Goal: Task Accomplishment & Management: Manage account settings

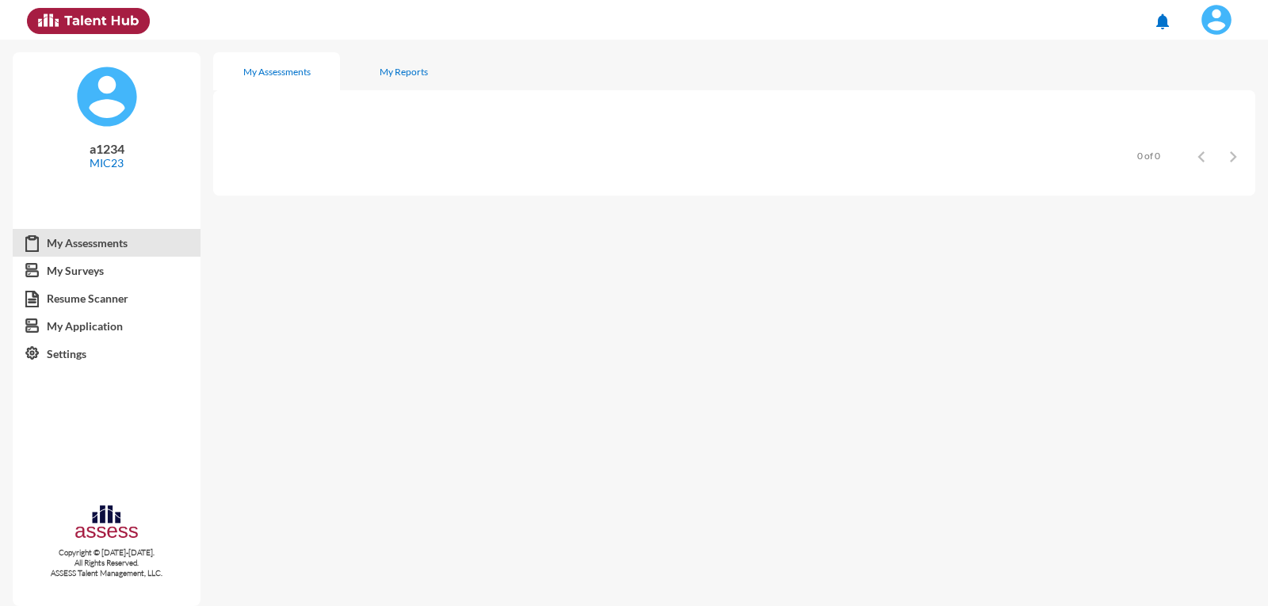
click at [1223, 23] on img at bounding box center [1217, 20] width 32 height 32
click at [1191, 149] on link "Logout" at bounding box center [1199, 146] width 83 height 30
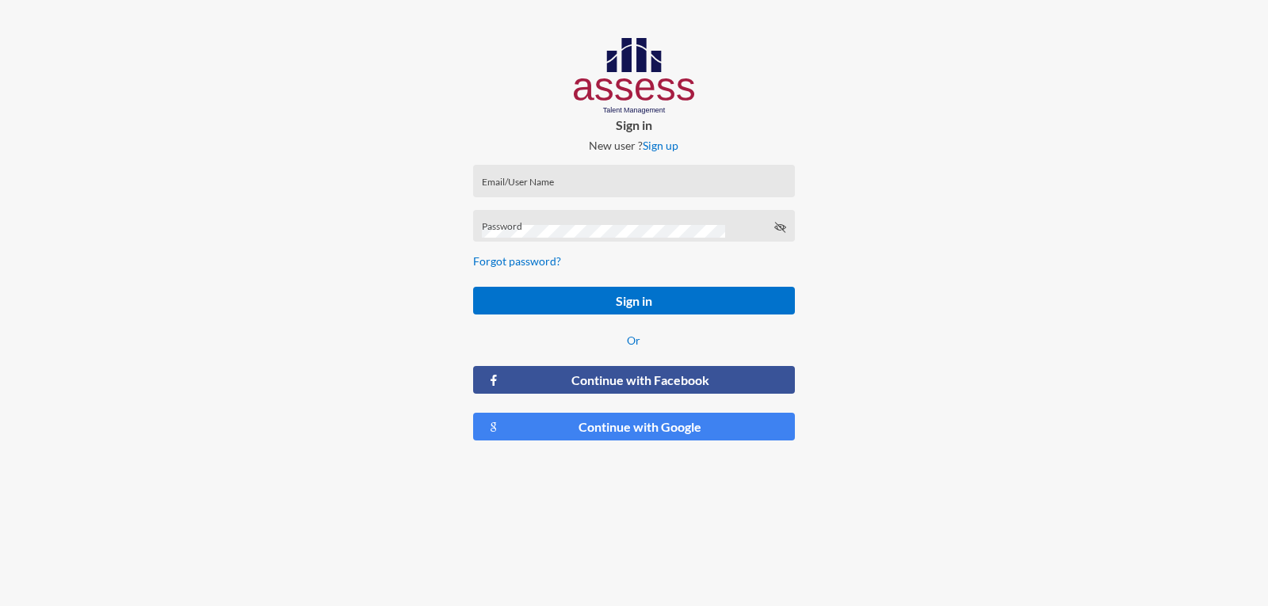
click at [654, 177] on div "Email/User Name" at bounding box center [634, 185] width 304 height 24
type input "a1234"
click at [473, 287] on button "Sign in" at bounding box center [633, 301] width 321 height 28
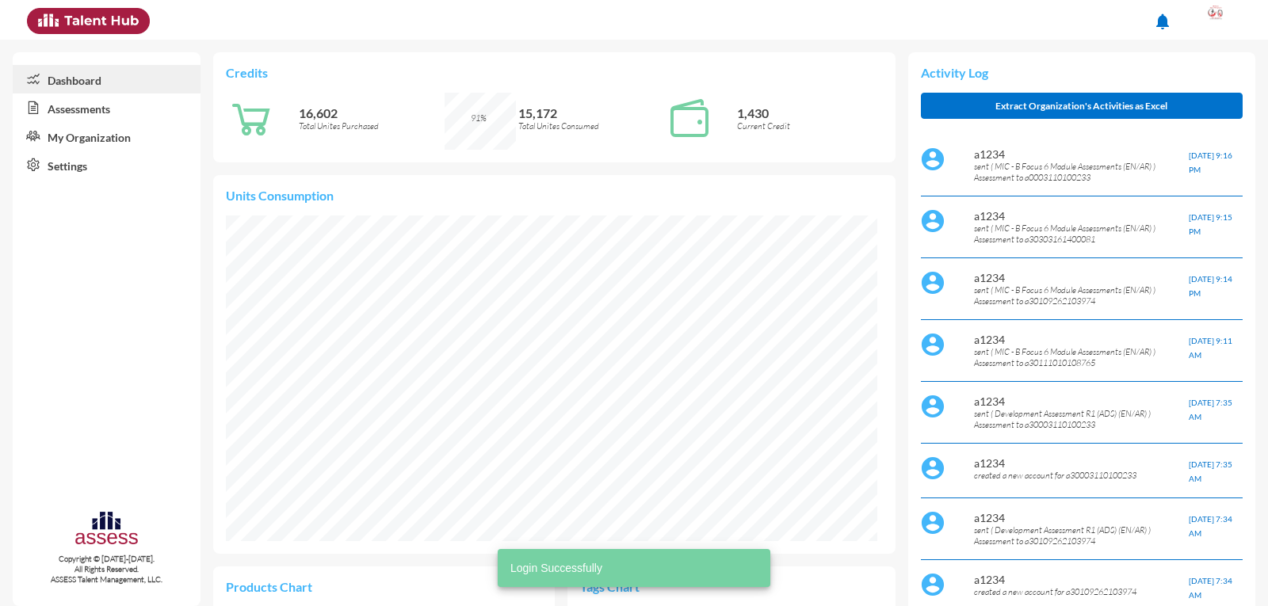
scroll to position [148, 313]
click at [109, 105] on link "Assessments" at bounding box center [107, 108] width 188 height 29
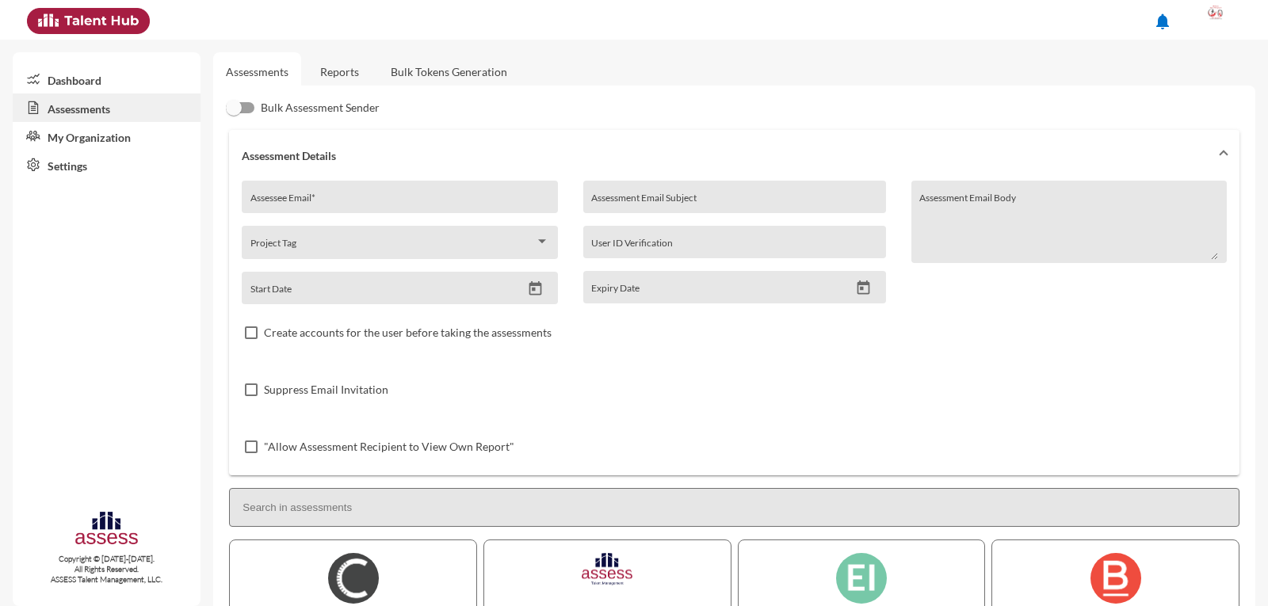
click at [286, 192] on div "Assessee Email *" at bounding box center [400, 201] width 299 height 24
click at [356, 67] on link "Reports" at bounding box center [340, 71] width 64 height 39
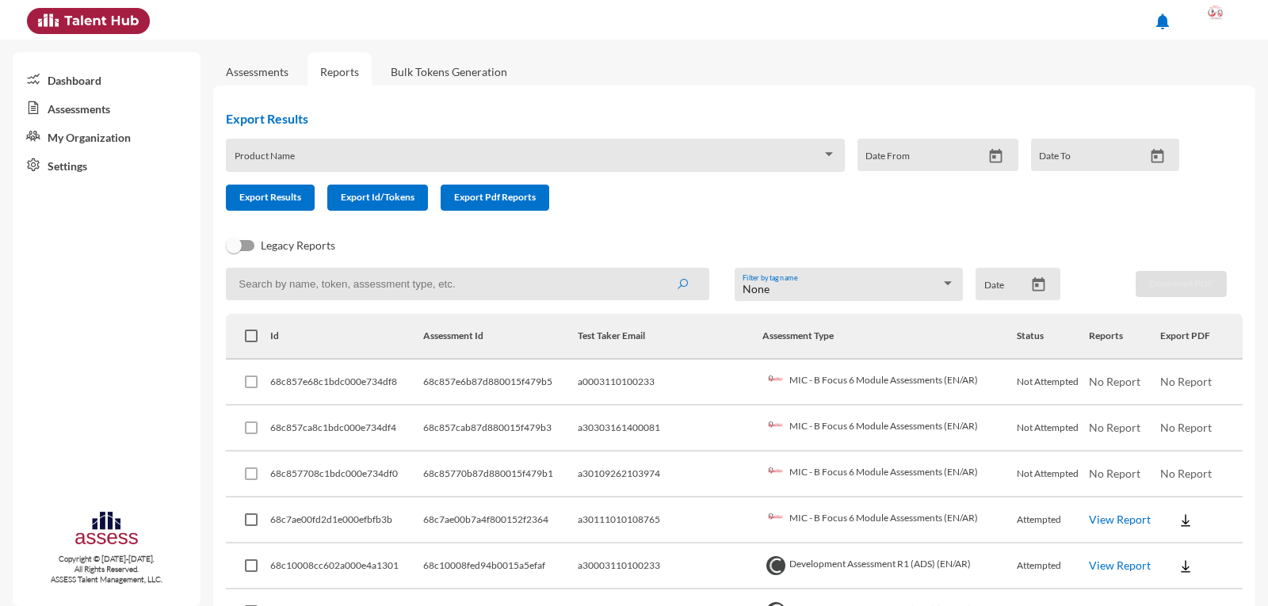
click at [281, 279] on input at bounding box center [467, 284] width 483 height 33
type input "f"
type input "a30111010108765"
click at [657, 270] on button "submit" at bounding box center [682, 284] width 51 height 29
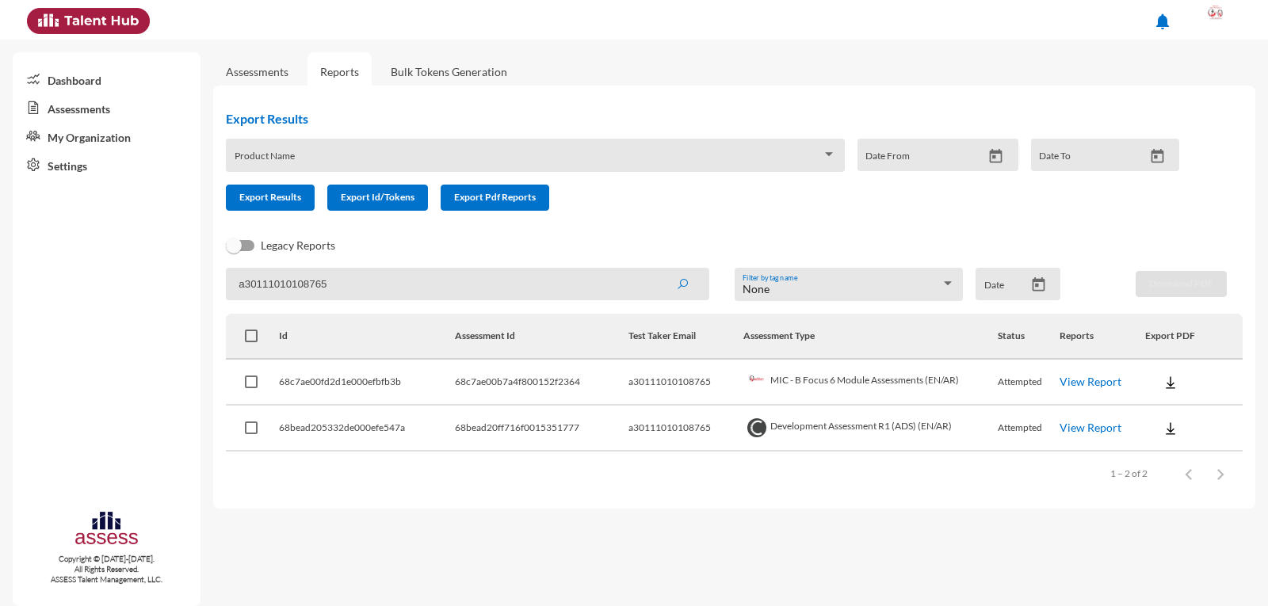
click at [869, 383] on td "MIC - B Focus 6 Module Assessments (EN/AR)" at bounding box center [871, 383] width 254 height 46
click at [51, 117] on link "Assessments" at bounding box center [107, 108] width 188 height 29
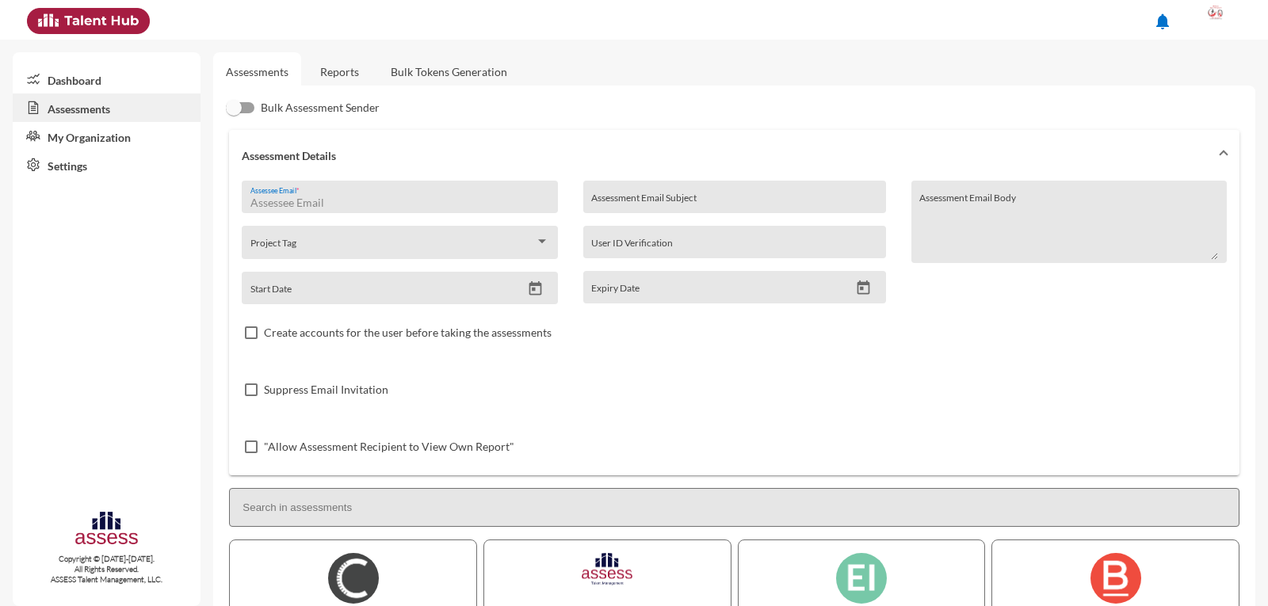
click at [320, 203] on input "Assessee Email *" at bounding box center [400, 203] width 299 height 13
paste input "30303161400081"
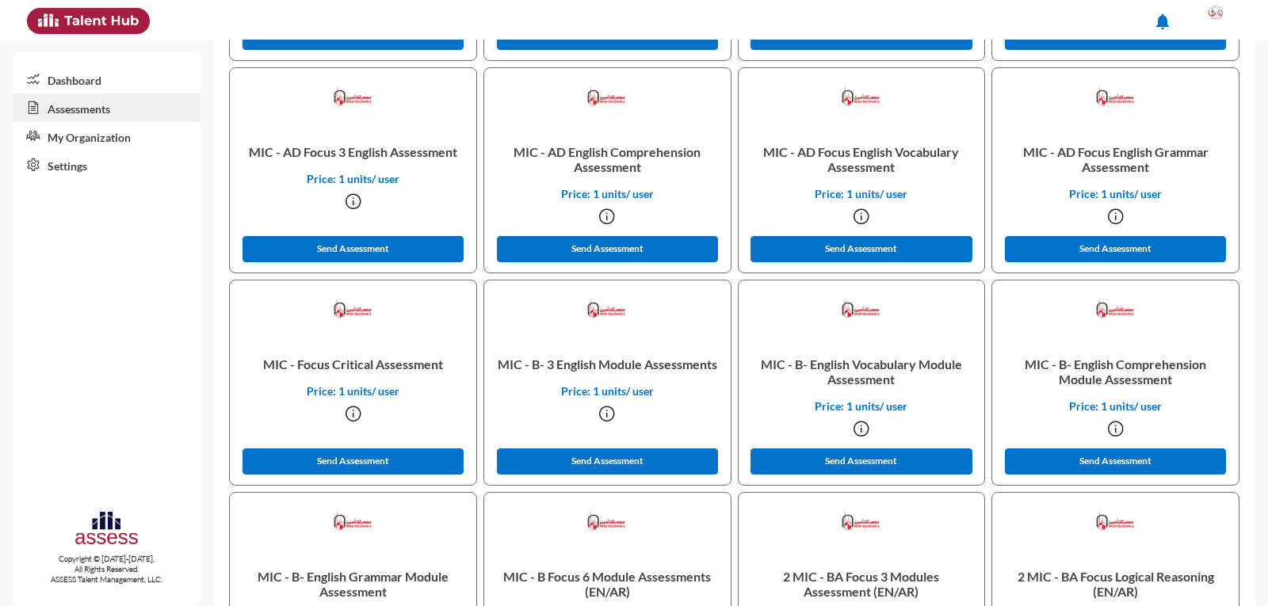
scroll to position [1268, 0]
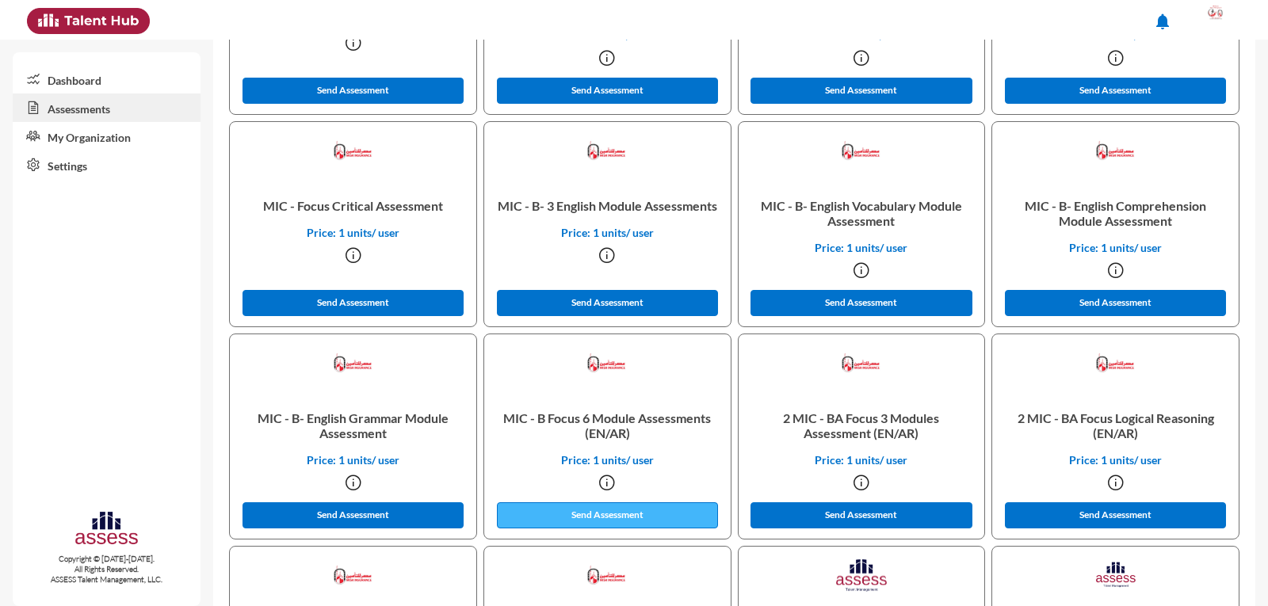
click at [626, 513] on button "Send Assessment" at bounding box center [608, 516] width 222 height 26
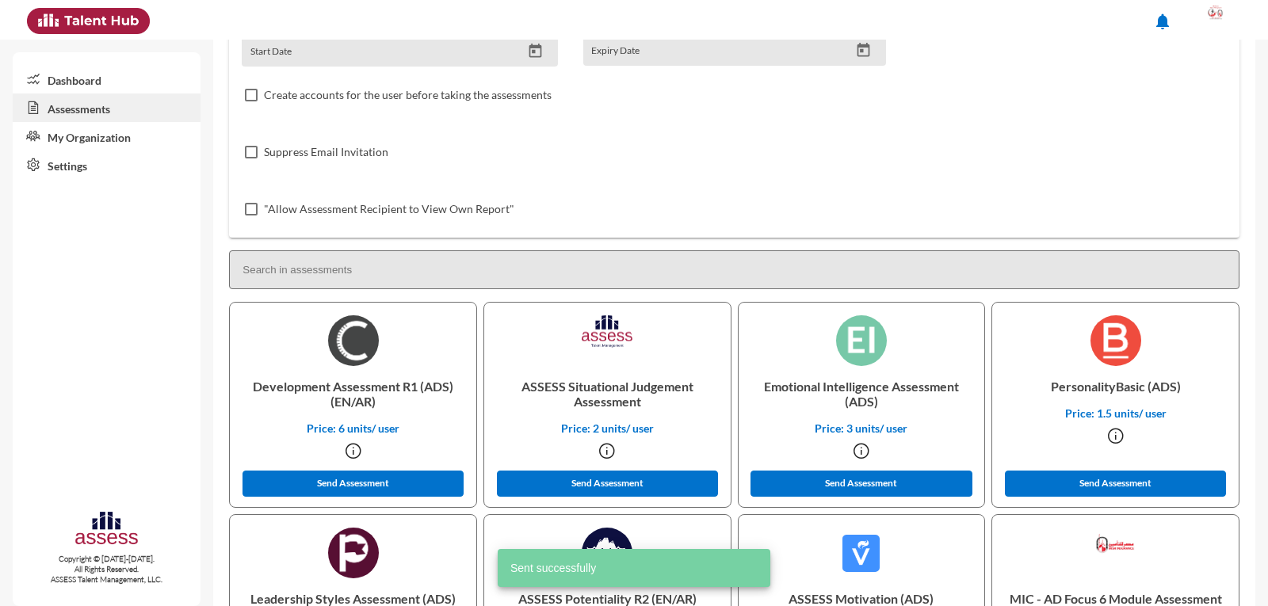
scroll to position [0, 0]
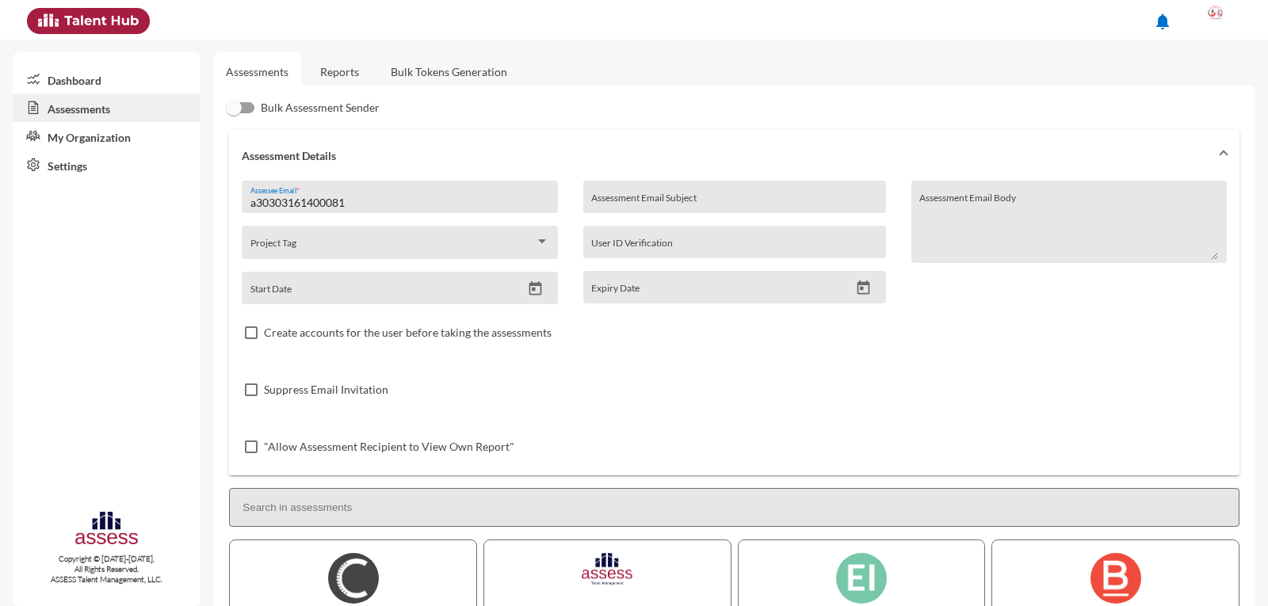
click at [366, 205] on input "a30303161400081" at bounding box center [400, 203] width 299 height 13
drag, startPoint x: 336, startPoint y: 205, endPoint x: 256, endPoint y: 203, distance: 80.1
click at [256, 203] on input "a30303161400081" at bounding box center [400, 203] width 299 height 13
paste input "109262103974"
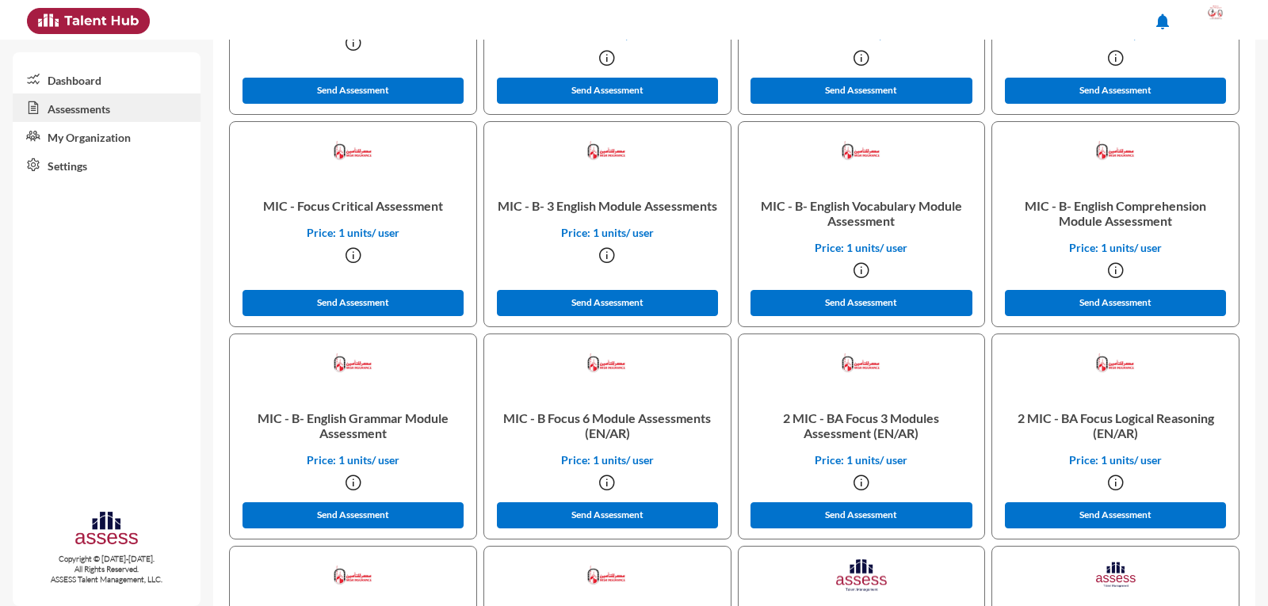
scroll to position [1348, 0]
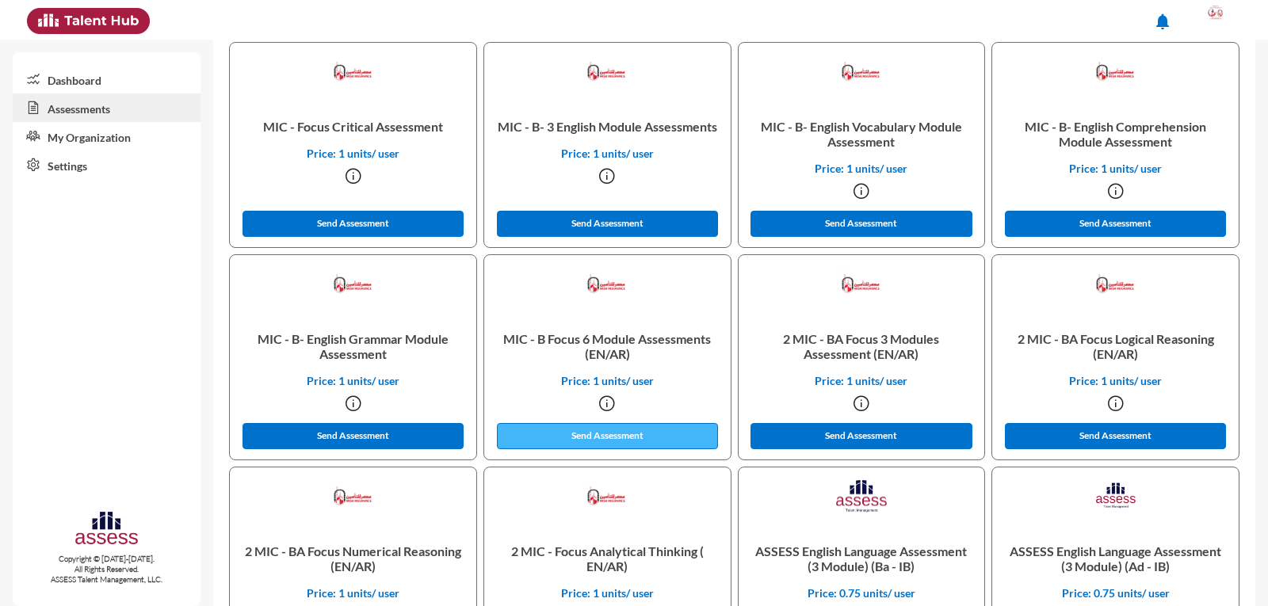
click at [618, 437] on button "Send Assessment" at bounding box center [608, 436] width 222 height 26
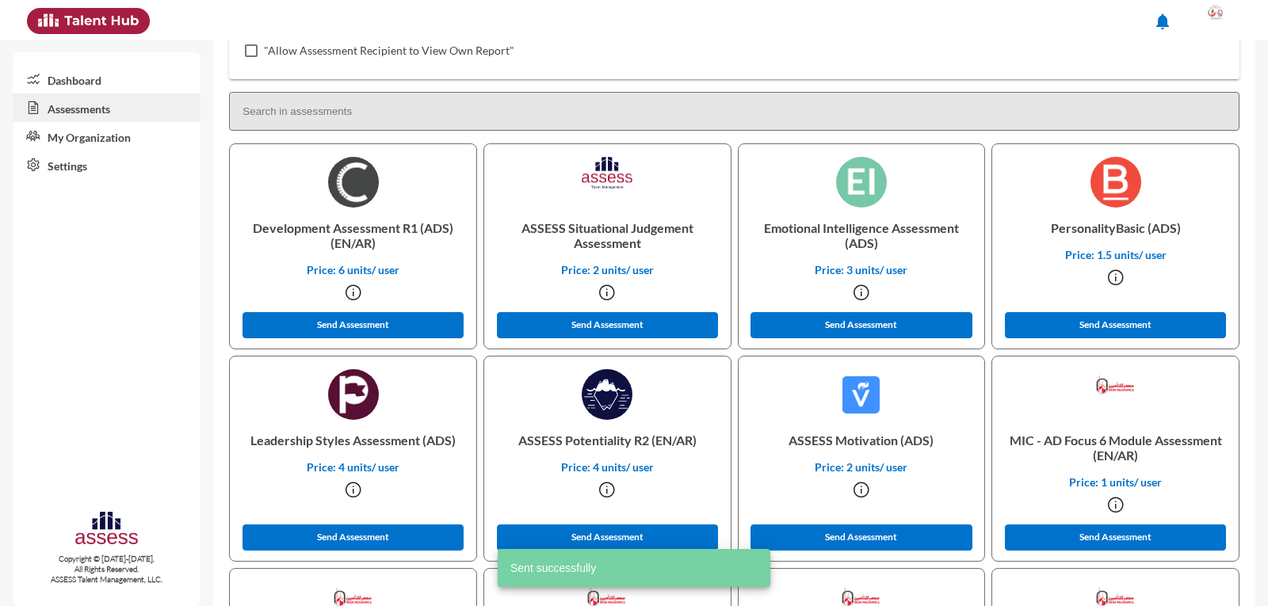
scroll to position [0, 0]
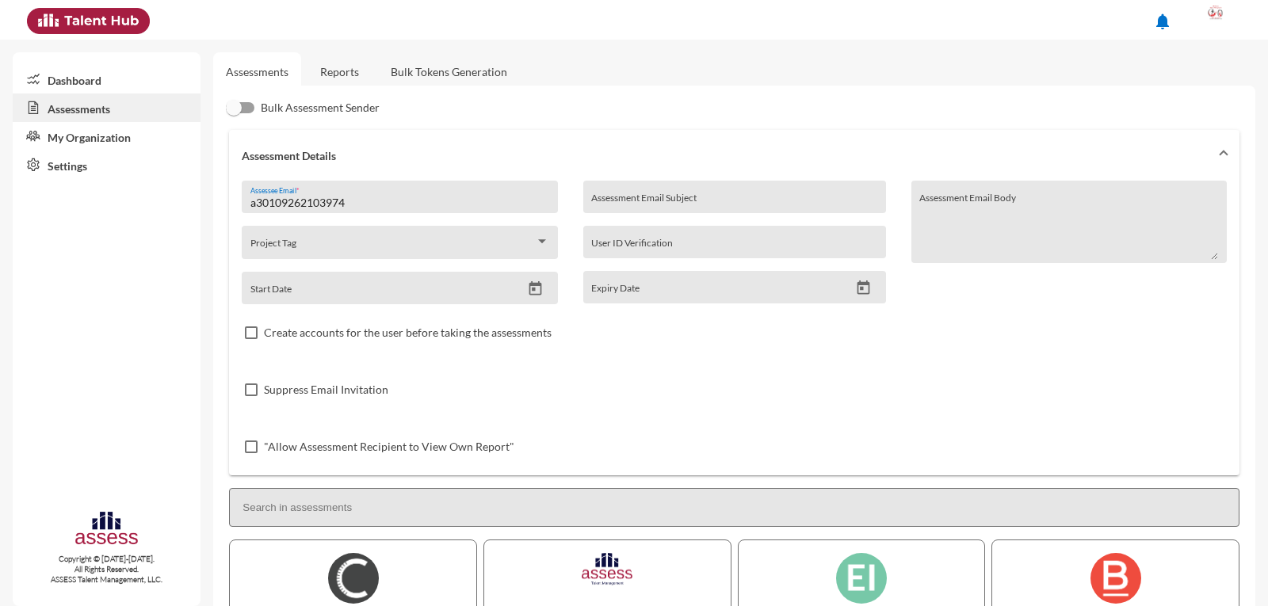
drag, startPoint x: 351, startPoint y: 205, endPoint x: 256, endPoint y: 199, distance: 95.3
click at [256, 199] on input "a30109262103974" at bounding box center [400, 203] width 299 height 13
click at [287, 201] on input "a" at bounding box center [400, 203] width 299 height 13
paste input "30003110100233"
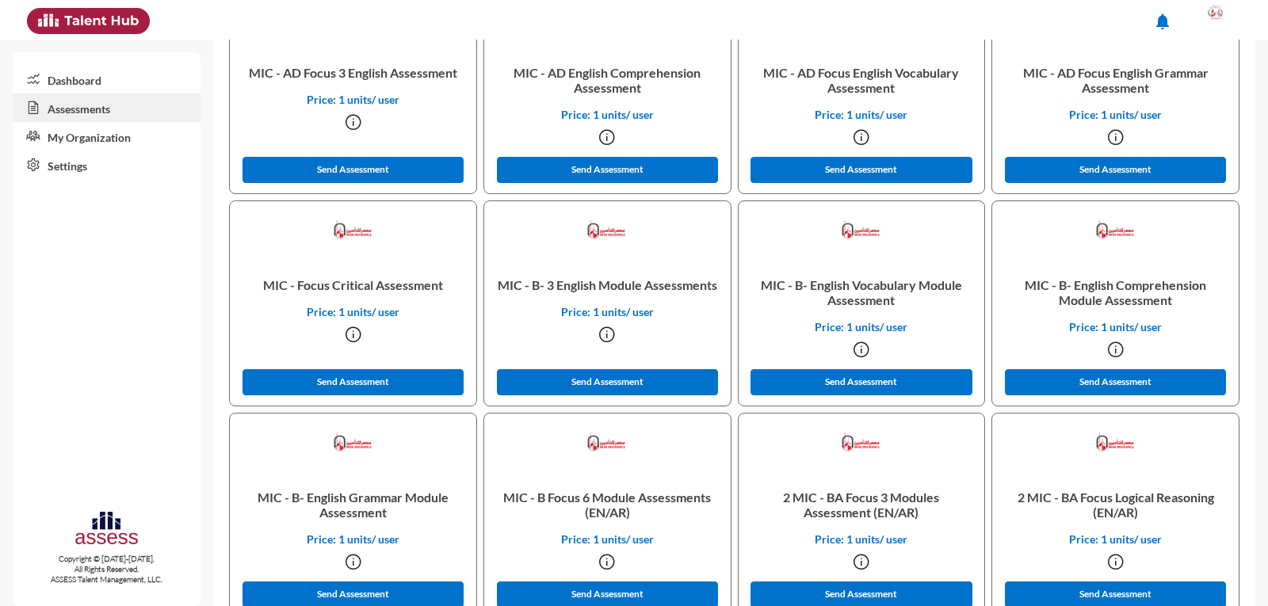
scroll to position [1268, 0]
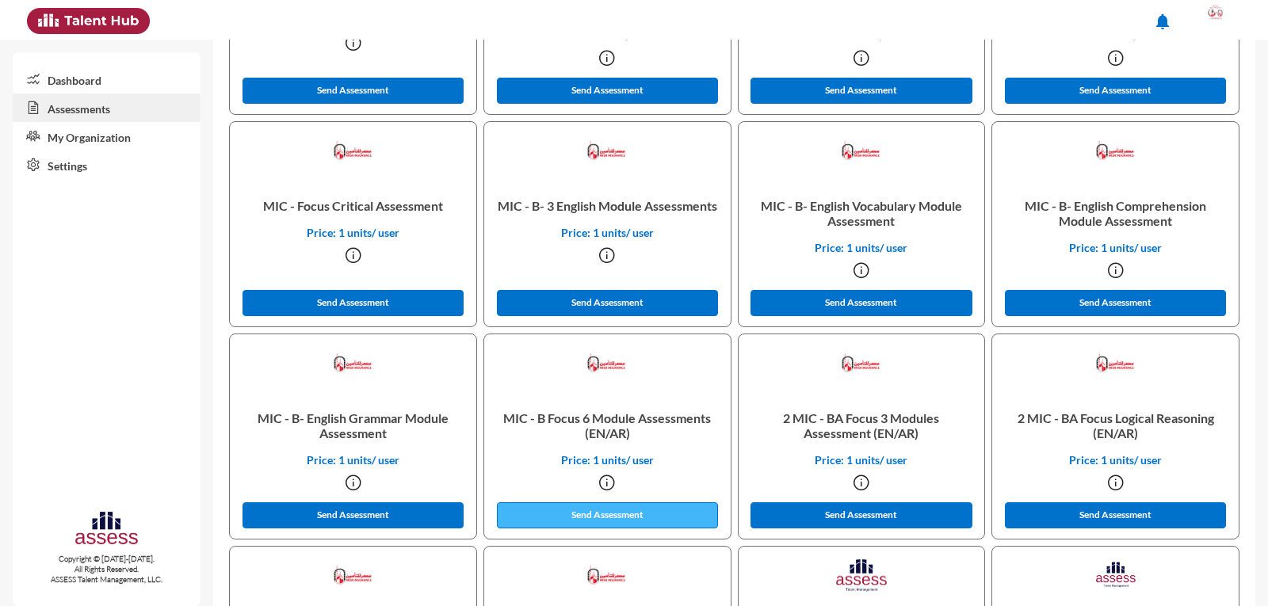
type input "a30003110100233"
click at [614, 514] on button "Send Assessment" at bounding box center [608, 516] width 222 height 26
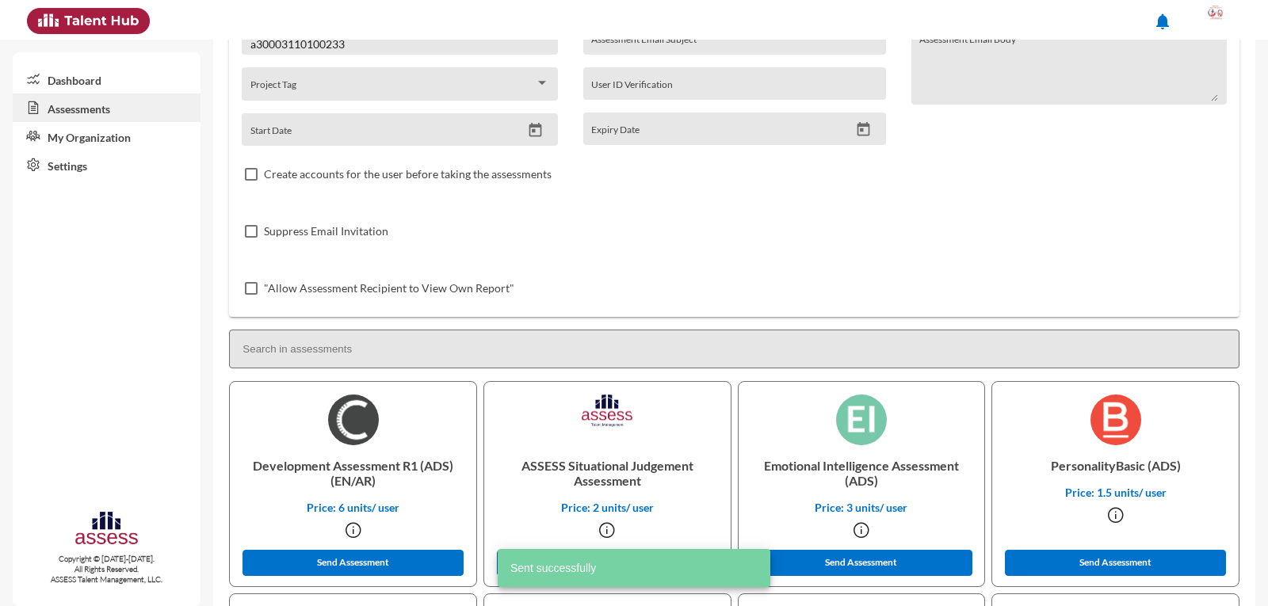
scroll to position [0, 0]
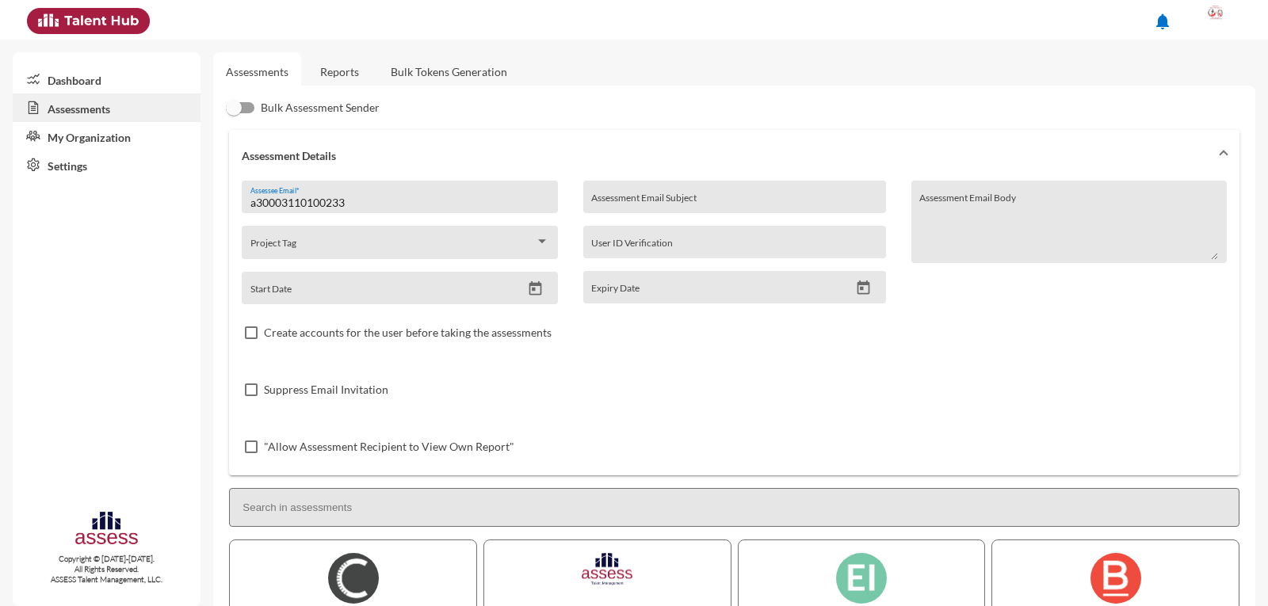
click at [56, 82] on link "Dashboard" at bounding box center [107, 79] width 188 height 29
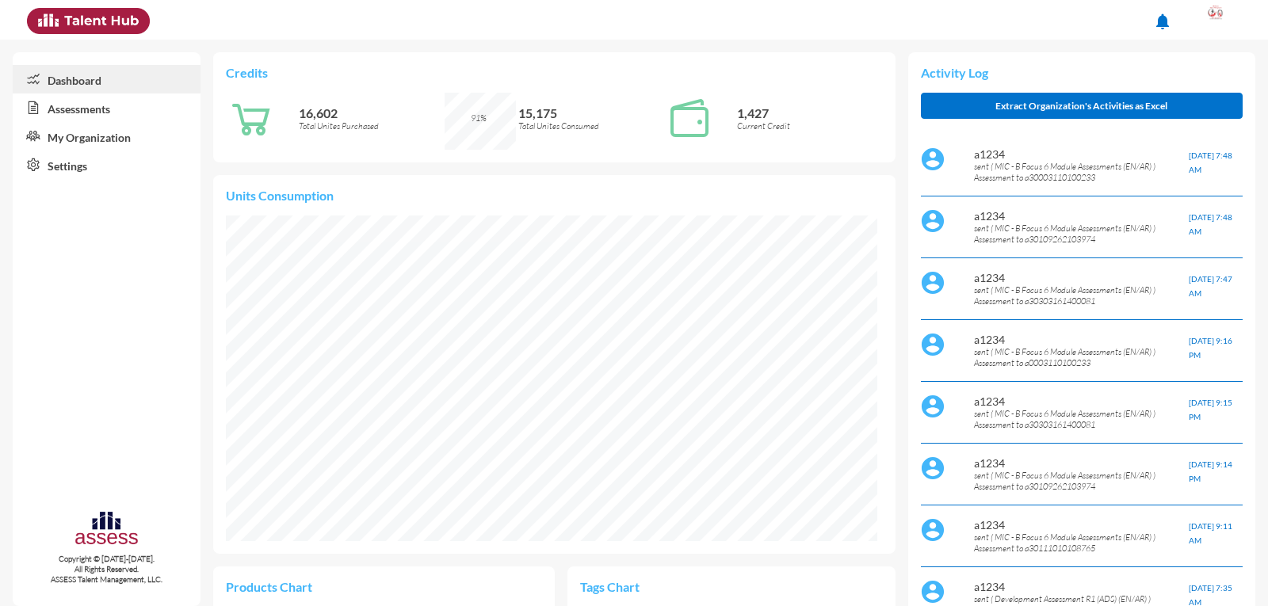
scroll to position [148, 313]
click at [1227, 23] on div at bounding box center [1217, 20] width 32 height 32
click at [1213, 155] on link "Logout" at bounding box center [1199, 146] width 83 height 30
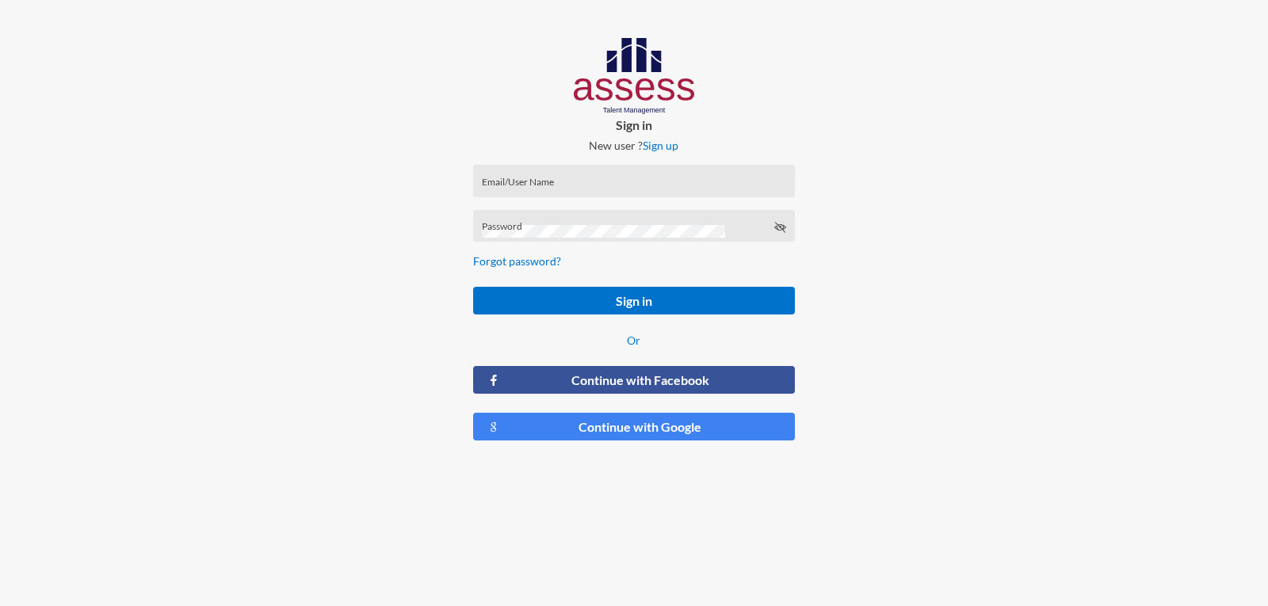
click at [518, 177] on div "Email/User Name" at bounding box center [634, 185] width 304 height 24
click at [524, 179] on div "Email/User Name" at bounding box center [634, 185] width 304 height 24
paste input "30303161400081"
type input "a30303161400081"
click at [473, 287] on button "Sign in" at bounding box center [633, 301] width 321 height 28
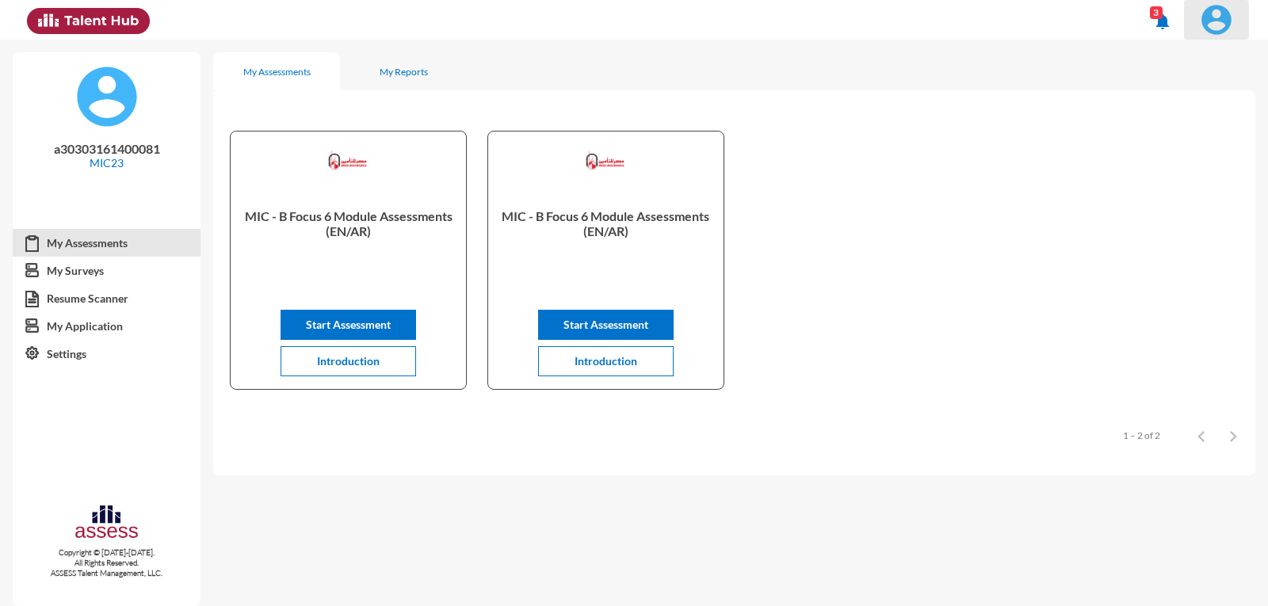
click at [1236, 14] on span at bounding box center [1217, 20] width 40 height 32
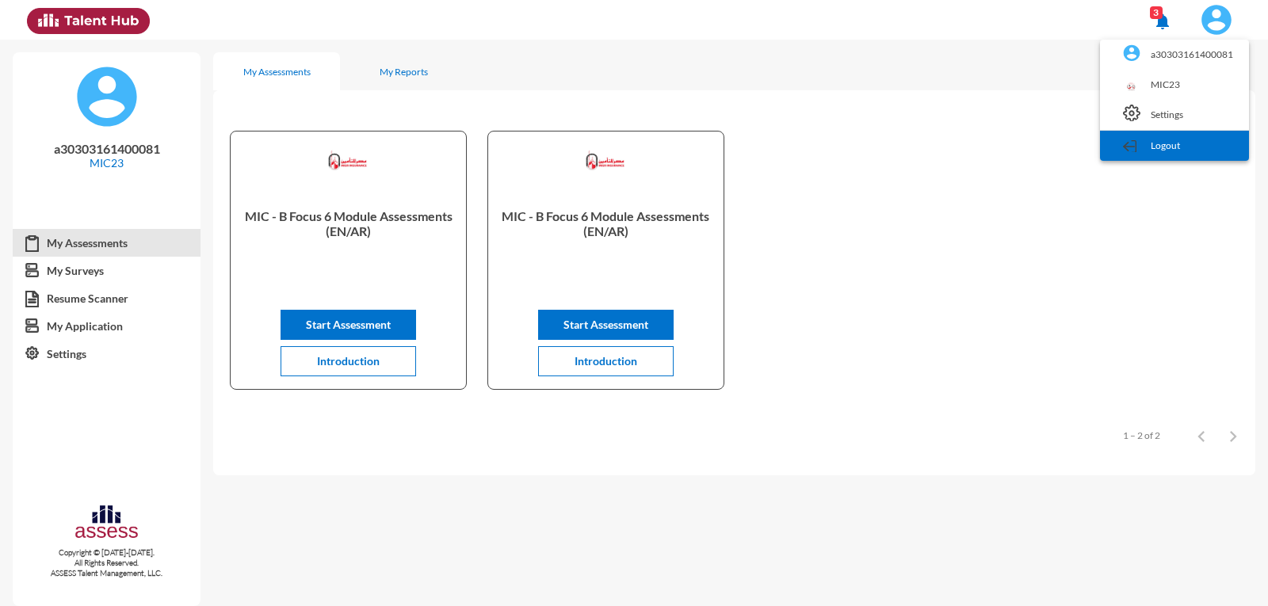
click at [1192, 143] on link "Logout" at bounding box center [1174, 146] width 133 height 30
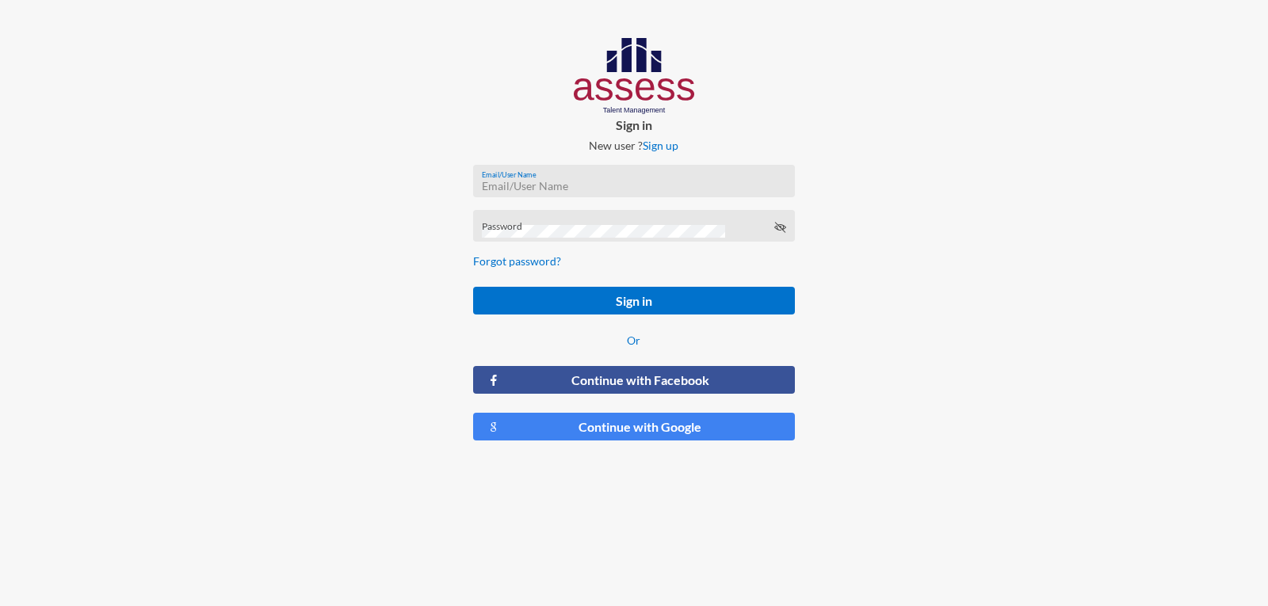
click at [611, 182] on input "Email/User Name" at bounding box center [634, 186] width 304 height 13
click at [518, 190] on input "Email/User Name" at bounding box center [634, 186] width 304 height 13
click at [520, 186] on input "a" at bounding box center [634, 186] width 304 height 13
paste input "[CREDIT_CARD_NUMBER]"
type input "a30109262103974"
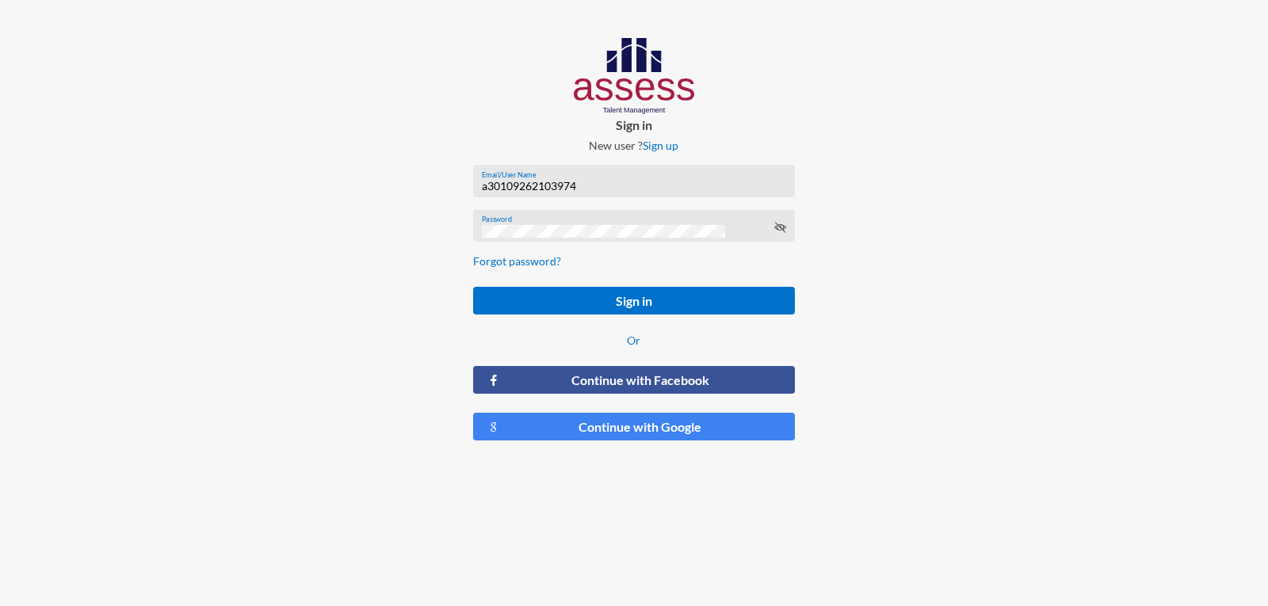
click at [473, 287] on button "Sign in" at bounding box center [633, 301] width 321 height 28
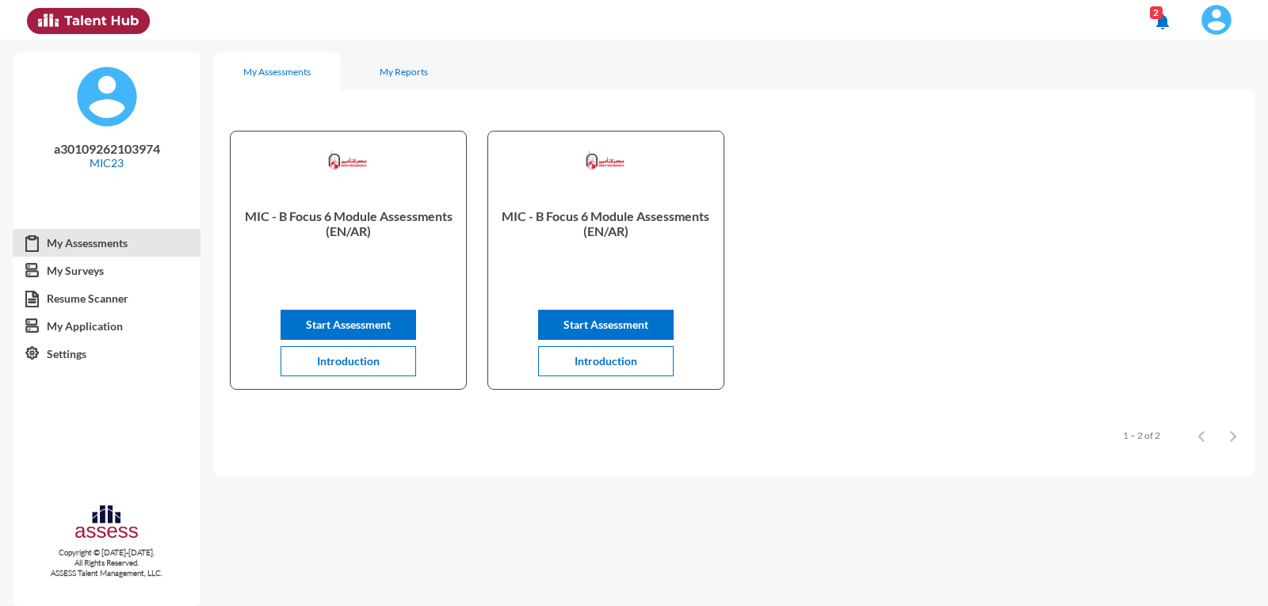
click at [1211, 23] on img at bounding box center [1217, 20] width 32 height 32
click at [1142, 151] on link "Logout" at bounding box center [1174, 146] width 133 height 30
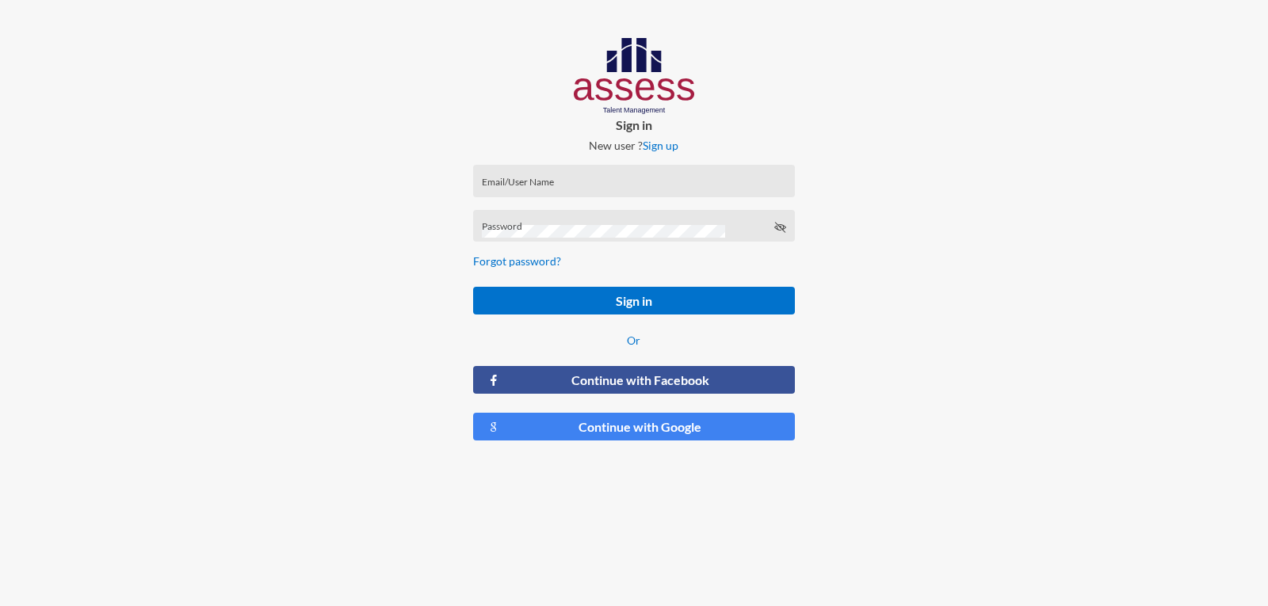
click at [540, 179] on div "Email/User Name" at bounding box center [634, 185] width 304 height 24
paste input "30003110100233"
type input "a30003110100233"
click at [473, 287] on button "Sign in" at bounding box center [633, 301] width 321 height 28
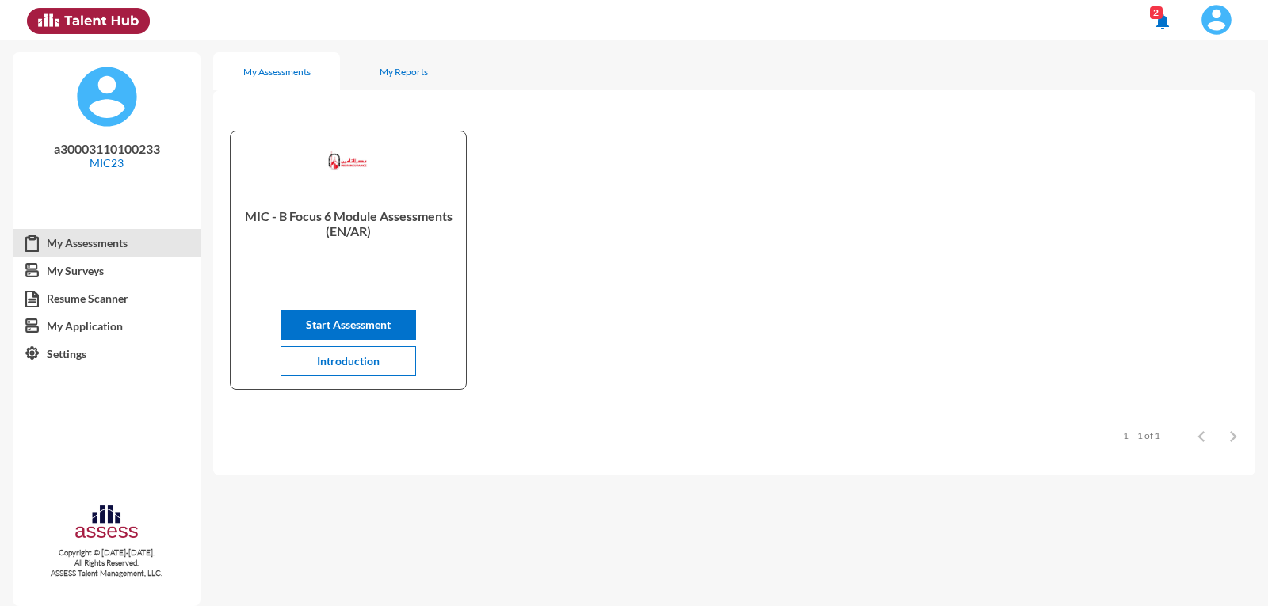
click at [1232, 17] on img at bounding box center [1217, 20] width 32 height 32
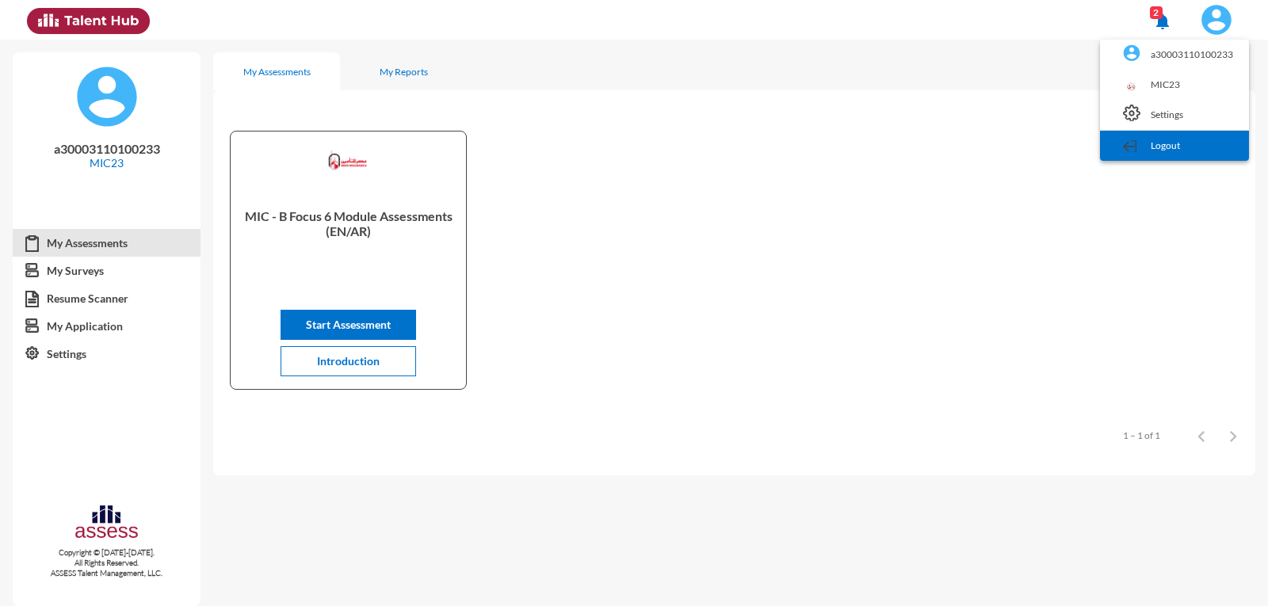
click at [1191, 139] on link "Logout" at bounding box center [1174, 146] width 133 height 30
